Goal: Task Accomplishment & Management: Complete application form

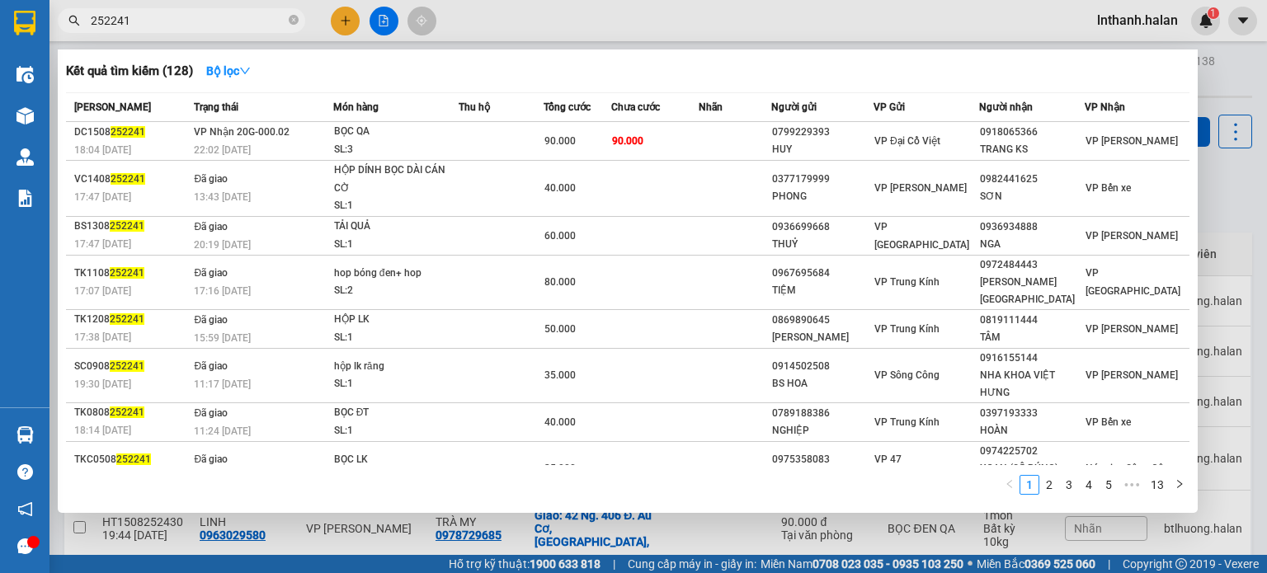
type input "252241"
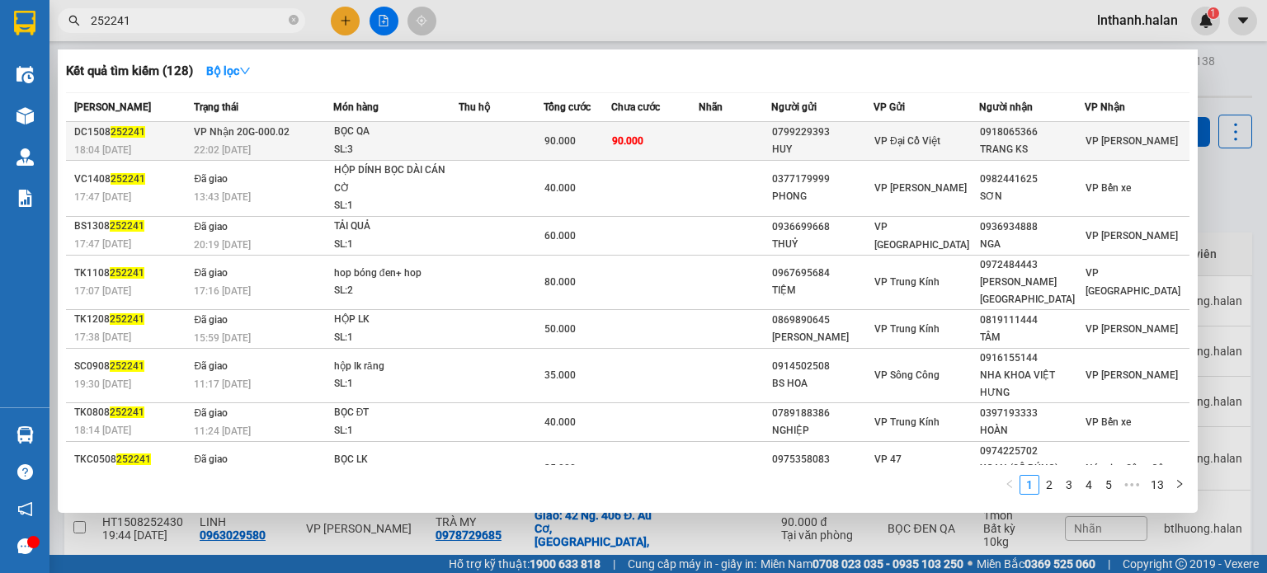
click at [535, 129] on td at bounding box center [501, 141] width 85 height 39
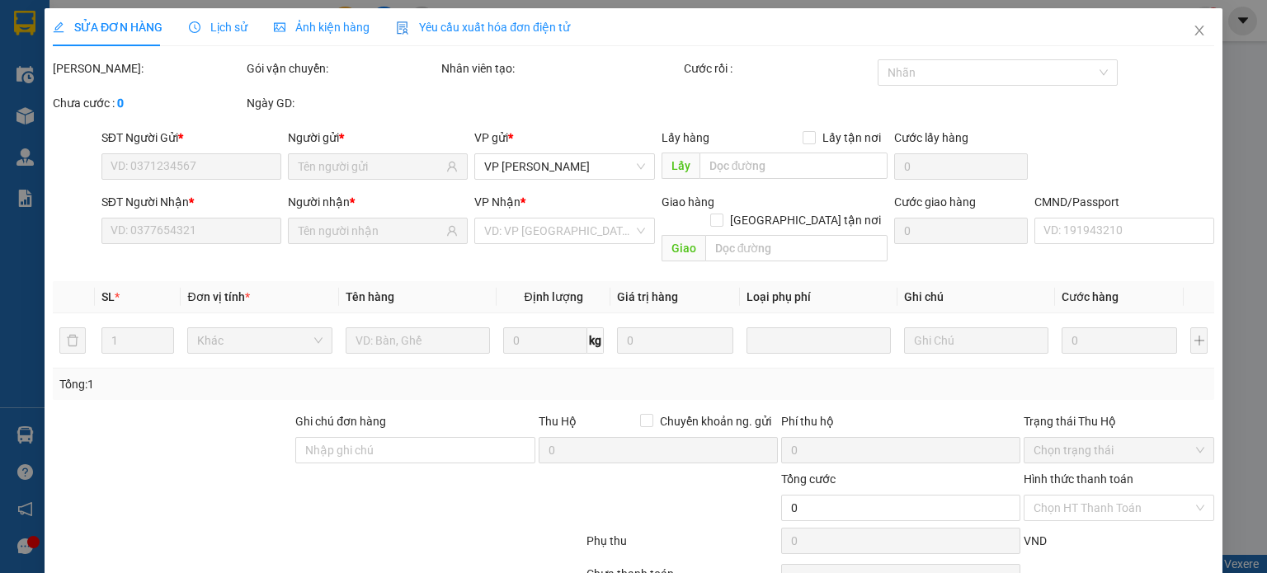
type input "0799229393"
type input "HUY"
type input "0918065366"
type input "TRANG KS"
type input "90.000"
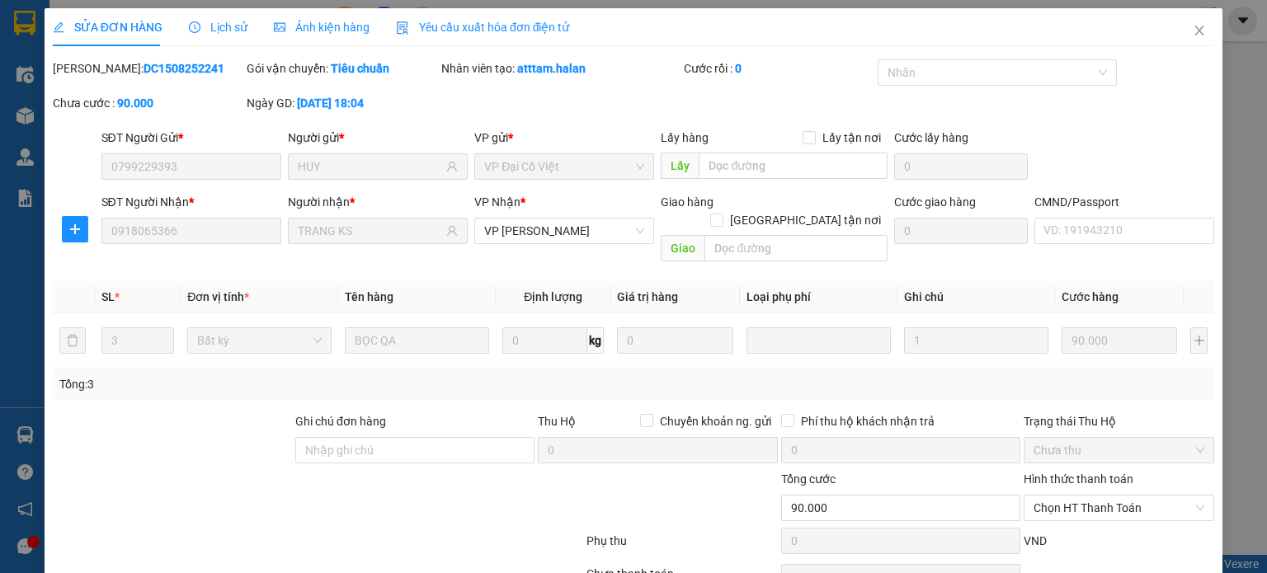
scroll to position [72, 0]
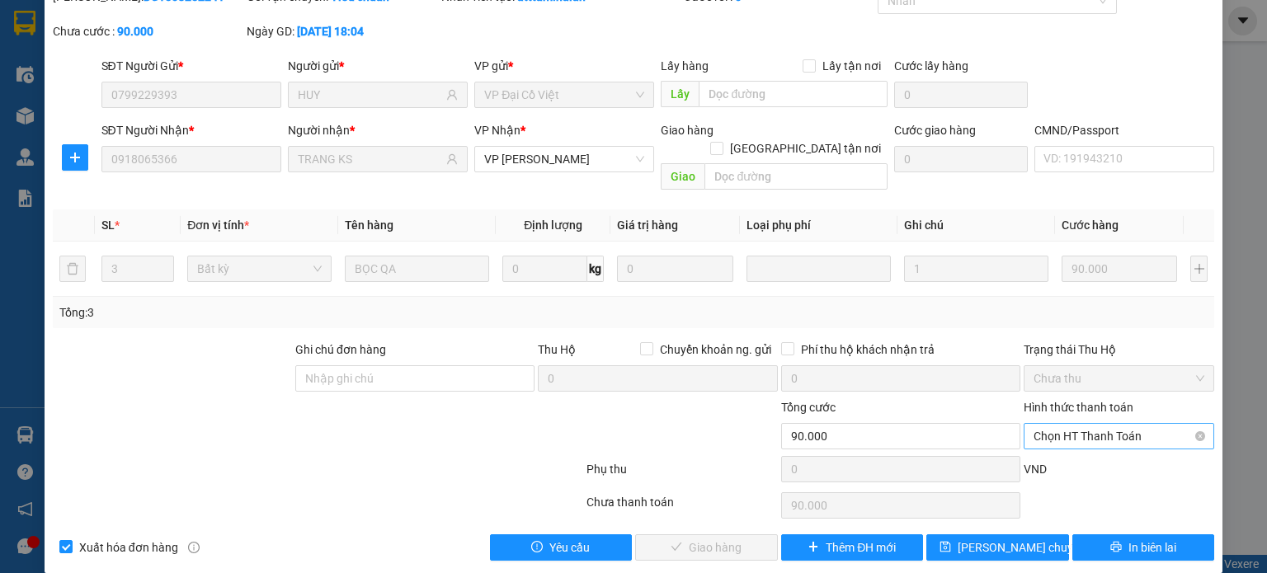
click at [1053, 424] on span "Chọn HT Thanh Toán" at bounding box center [1119, 436] width 171 height 25
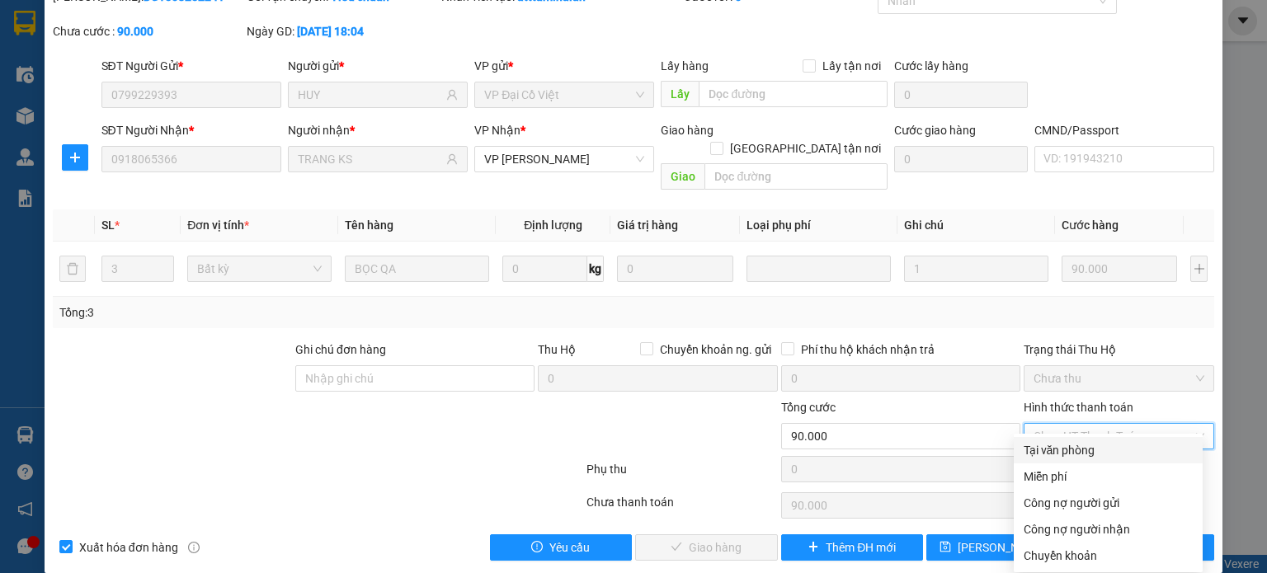
click at [1049, 449] on div "Tại văn phòng" at bounding box center [1108, 450] width 169 height 18
type input "0"
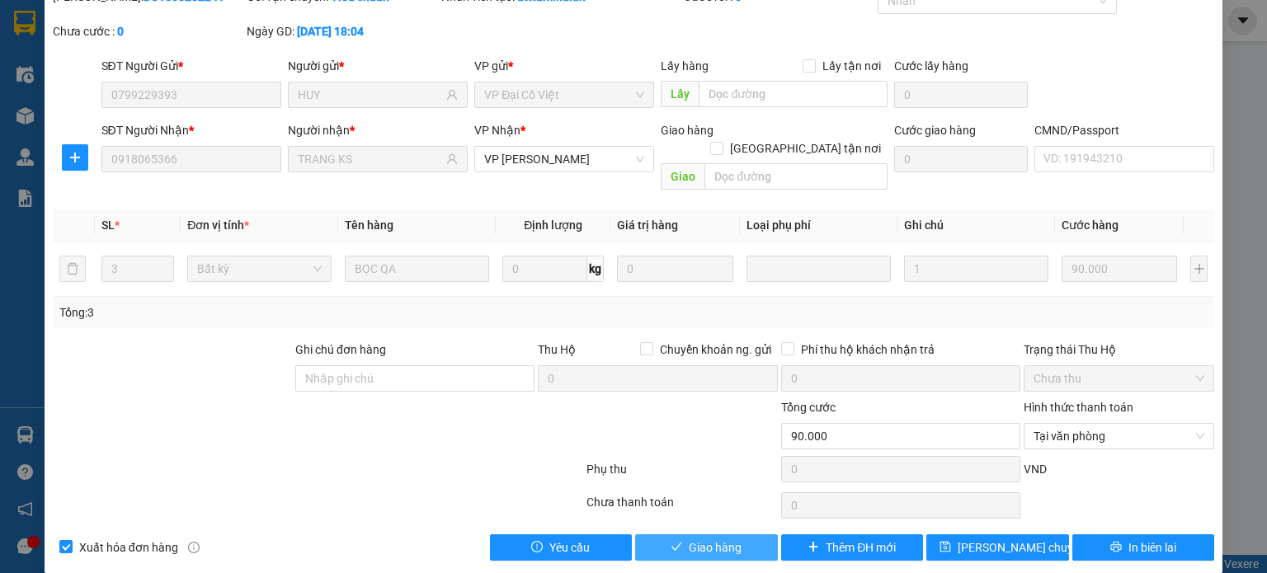
click at [728, 539] on span "Giao hàng" at bounding box center [715, 548] width 53 height 18
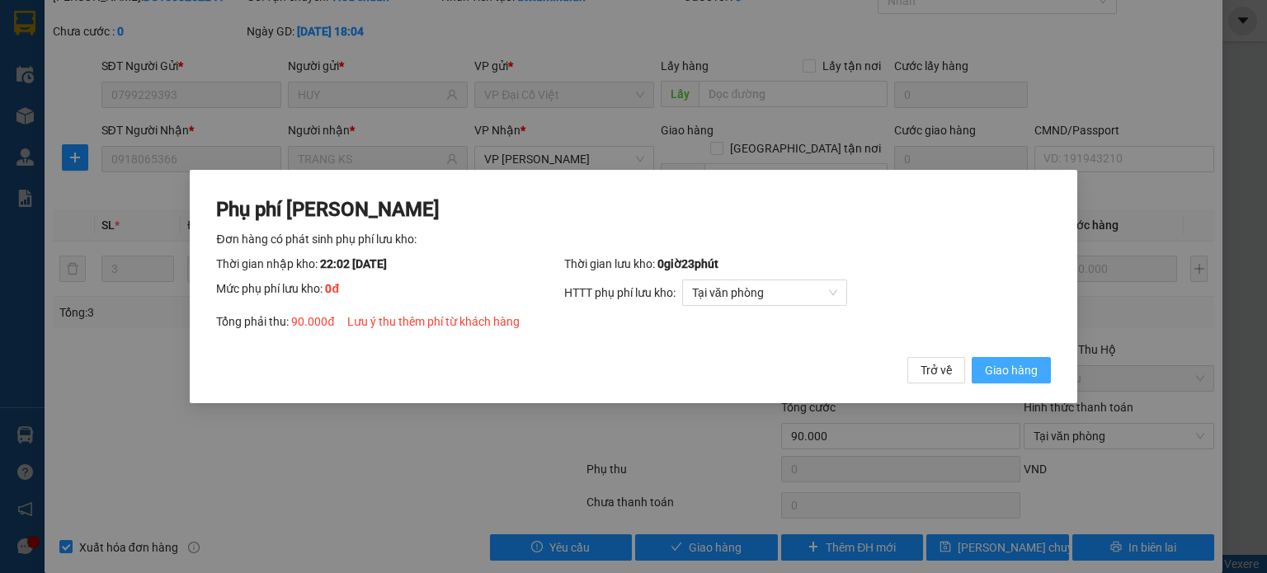
click at [999, 380] on button "Giao hàng" at bounding box center [1011, 370] width 79 height 26
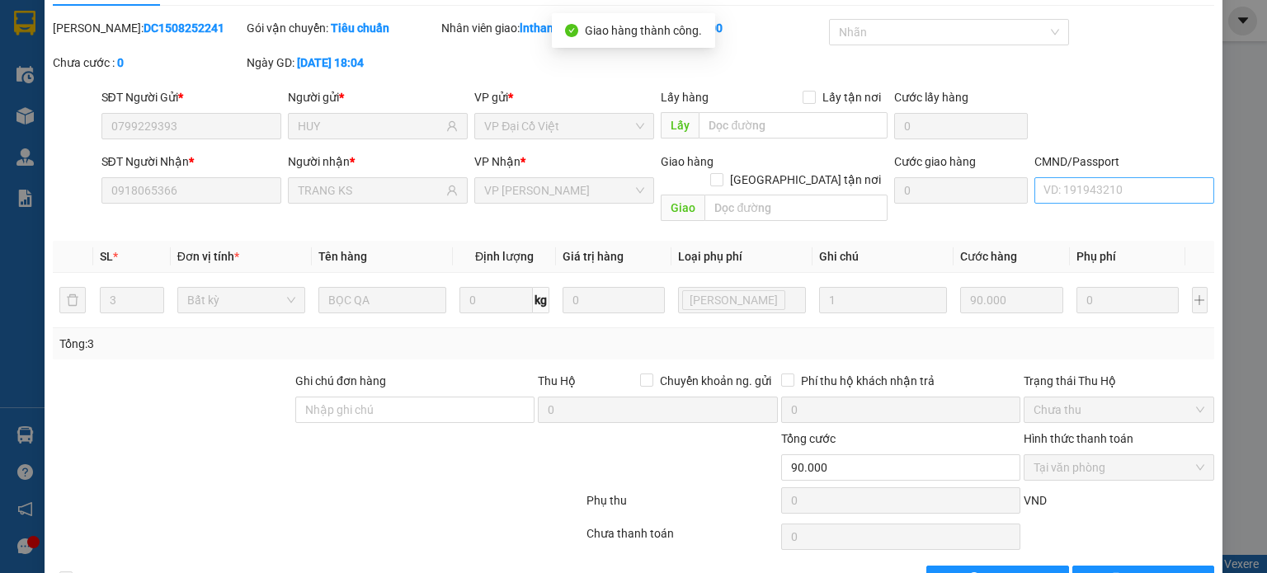
scroll to position [0, 0]
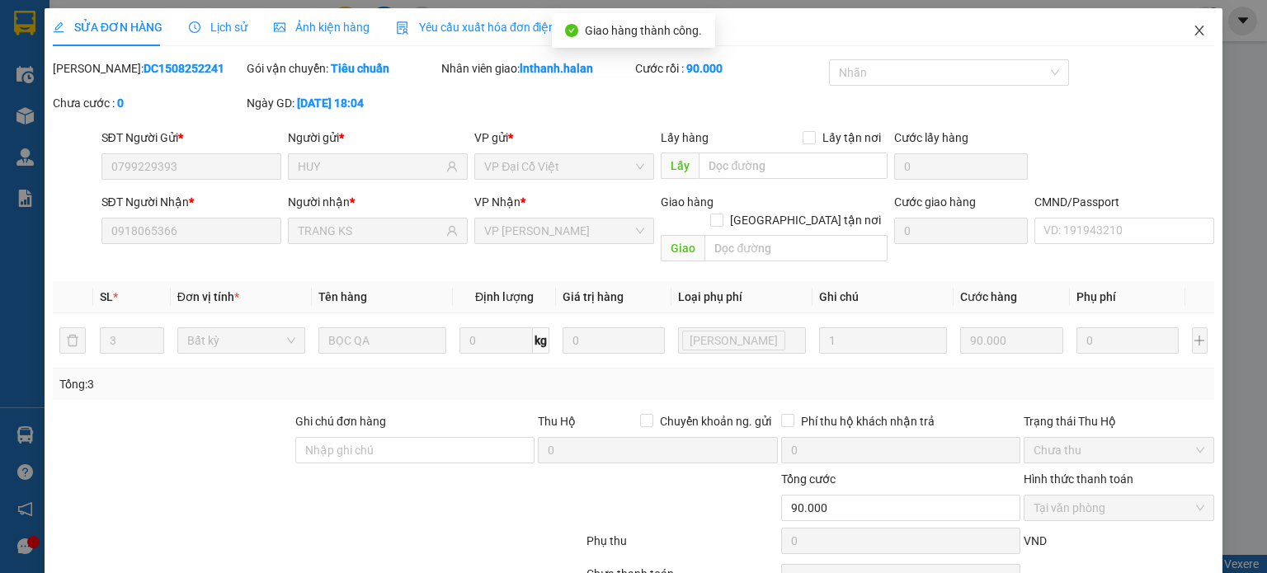
click at [1193, 35] on icon "close" at bounding box center [1199, 30] width 13 height 13
